Goal: Find specific page/section: Find specific page/section

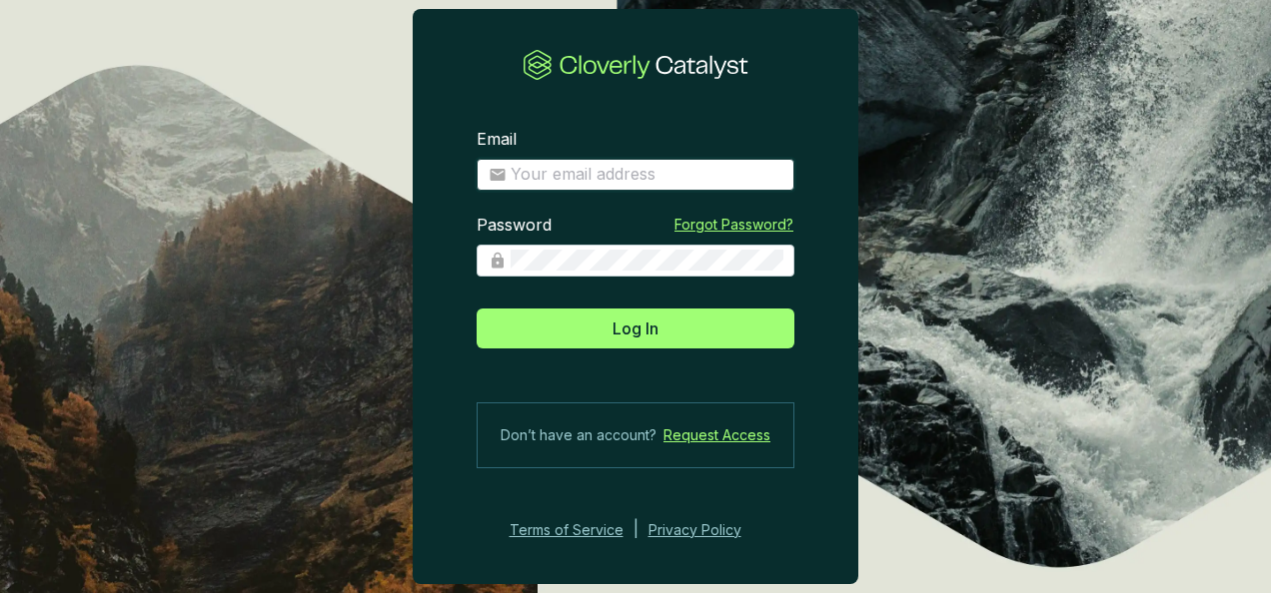
type input "[EMAIL_ADDRESS][DOMAIN_NAME]"
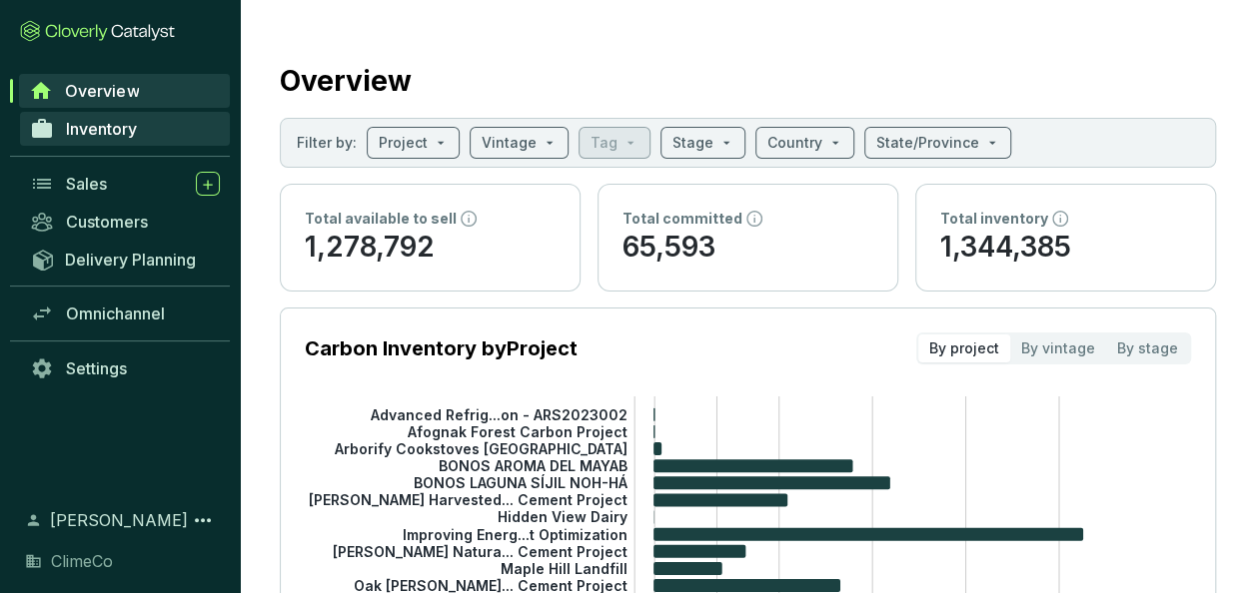
click at [124, 140] on link "Inventory" at bounding box center [125, 129] width 210 height 34
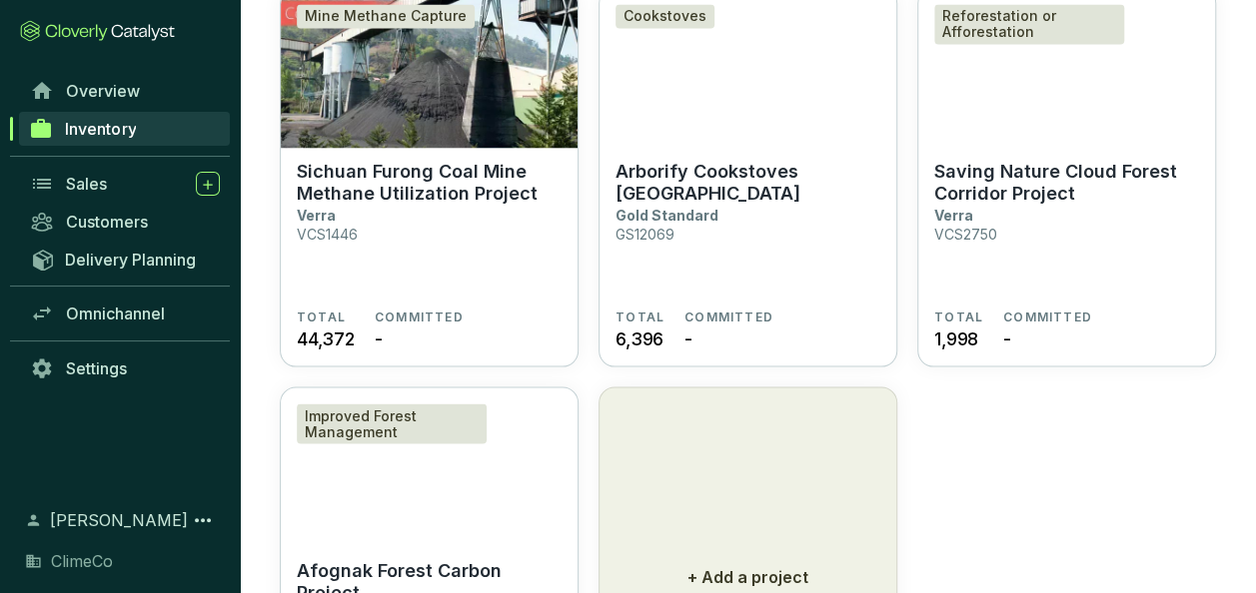
scroll to position [2022, 0]
